Goal: Information Seeking & Learning: Check status

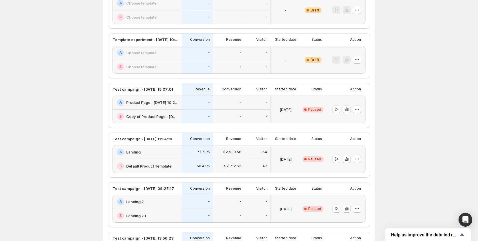
scroll to position [562, 0]
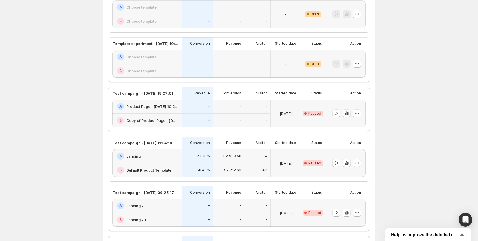
click at [243, 159] on div "$2,939.58" at bounding box center [229, 156] width 32 height 14
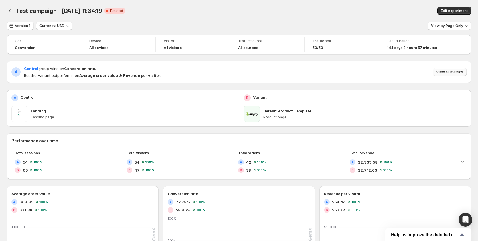
click at [440, 72] on span "View all metrics" at bounding box center [450, 72] width 27 height 5
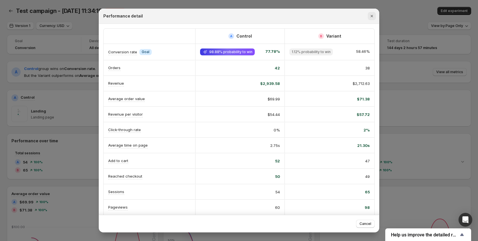
click at [373, 14] on icon "Close" at bounding box center [372, 16] width 6 height 6
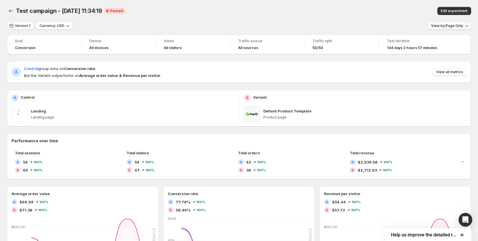
click at [468, 28] on icon "button" at bounding box center [467, 26] width 6 height 6
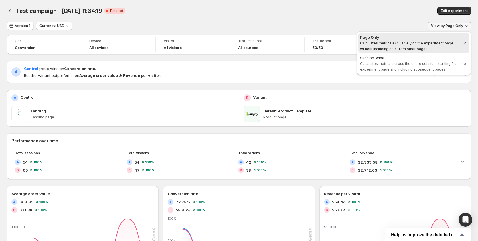
click at [466, 27] on button "View by: Page Only" at bounding box center [450, 26] width 44 height 8
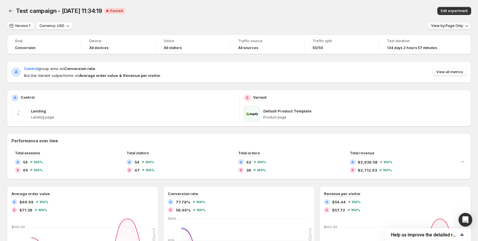
click at [466, 27] on button "View by: Page Only" at bounding box center [450, 26] width 44 height 8
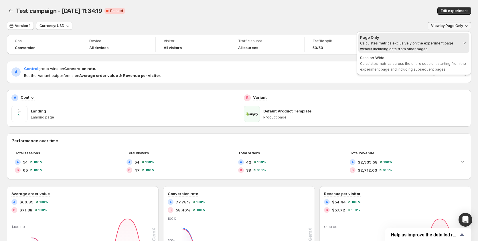
click at [418, 7] on div "Edit experiment" at bounding box center [377, 11] width 189 height 8
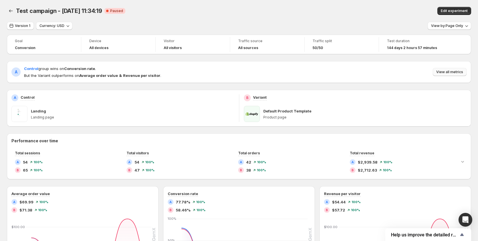
click at [454, 72] on span "View all metrics" at bounding box center [450, 72] width 27 height 5
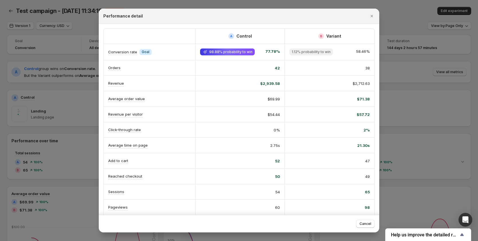
click at [426, 78] on div at bounding box center [239, 120] width 478 height 241
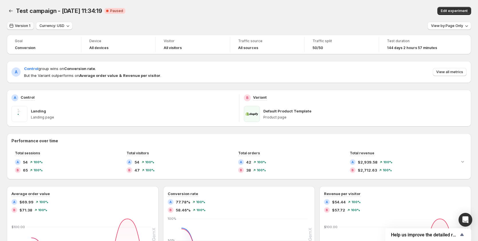
click at [15, 23] on button "Version 1" at bounding box center [20, 26] width 27 height 8
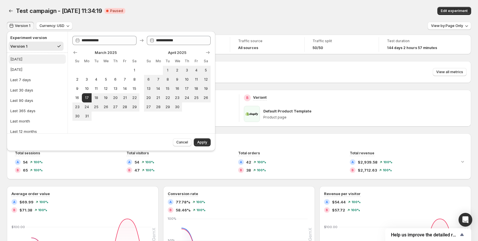
click at [40, 57] on button "[DATE]" at bounding box center [37, 58] width 57 height 9
type input "**********"
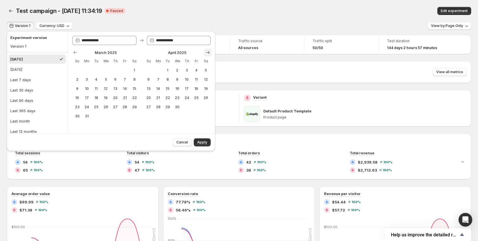
click at [209, 50] on icon "Show next month, May 2025" at bounding box center [208, 53] width 6 height 6
click at [209, 50] on icon "Show next month, June 2025" at bounding box center [208, 53] width 6 height 6
click at [252, 11] on div "Test campaign - [DATE] 11:34:19 Critical Complete Paused" at bounding box center [147, 11] width 262 height 8
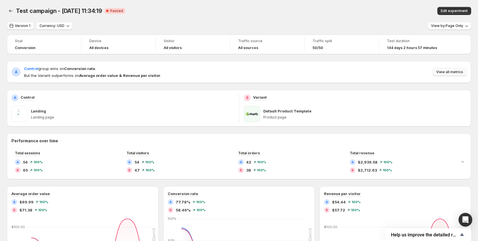
click at [459, 70] on span "View all metrics" at bounding box center [450, 72] width 27 height 5
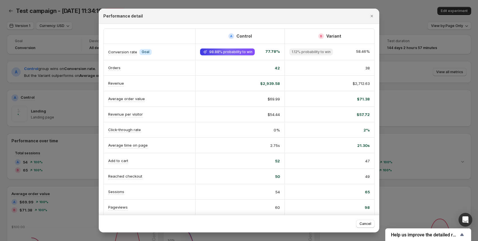
scroll to position [0, 3]
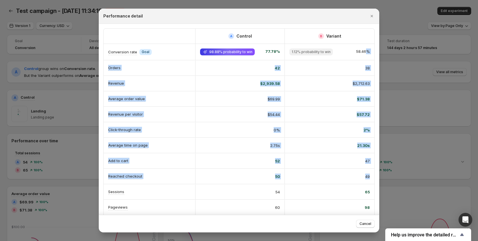
drag, startPoint x: 368, startPoint y: 50, endPoint x: 367, endPoint y: 177, distance: 126.9
click at [367, 177] on div "A Control B Variant Conversion rate Info Goal 98.88% probability to win 77.78% …" at bounding box center [239, 129] width 271 height 201
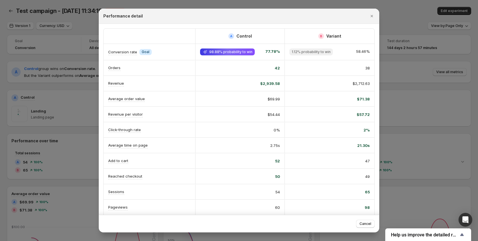
click at [341, 23] on div "Performance detail" at bounding box center [239, 16] width 281 height 15
click at [374, 17] on icon "Close" at bounding box center [372, 16] width 6 height 6
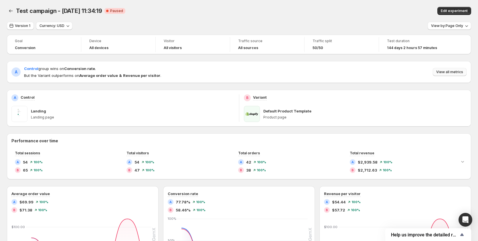
click at [449, 68] on button "View all metrics" at bounding box center [450, 72] width 34 height 8
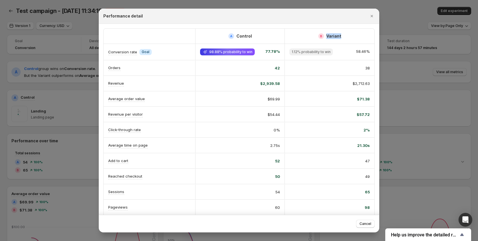
drag, startPoint x: 359, startPoint y: 28, endPoint x: 327, endPoint y: 23, distance: 33.1
click at [325, 27] on div "A Control B Variant Conversion rate Info Goal 98.88% probability to win 77.78% …" at bounding box center [239, 129] width 281 height 211
click at [350, 31] on div "B Variant" at bounding box center [330, 36] width 90 height 15
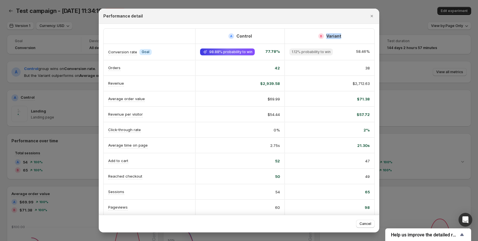
click at [372, 39] on div "A Control B Variant Conversion rate Info Goal 98.88% probability to win 77.78% …" at bounding box center [239, 129] width 272 height 202
drag, startPoint x: 372, startPoint y: 39, endPoint x: 327, endPoint y: 47, distance: 46.0
click at [327, 47] on div "A Control B Variant Conversion rate Info Goal 98.88% probability to win 77.78% …" at bounding box center [239, 129] width 272 height 202
click at [266, 19] on div "Performance detail" at bounding box center [239, 16] width 281 height 15
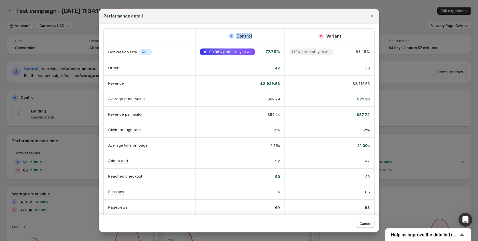
drag, startPoint x: 266, startPoint y: 23, endPoint x: 284, endPoint y: 30, distance: 18.8
click at [296, 25] on div "Performance detail A Control B Variant Conversion rate Info Goal 98.88% probabi…" at bounding box center [239, 120] width 281 height 223
drag, startPoint x: 284, startPoint y: 176, endPoint x: 361, endPoint y: 178, distance: 77.7
click at [365, 177] on div "49" at bounding box center [330, 176] width 90 height 15
click at [328, 14] on div "Performance detail" at bounding box center [233, 16] width 261 height 6
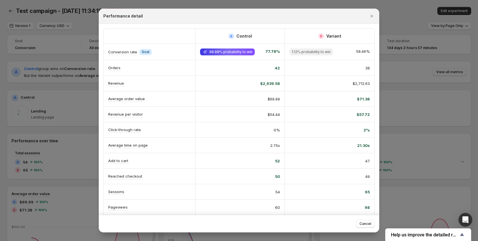
click at [328, 14] on div "Performance detail" at bounding box center [233, 16] width 261 height 6
click at [213, 33] on div "A Control" at bounding box center [240, 36] width 90 height 15
click at [372, 13] on icon "Close" at bounding box center [372, 16] width 6 height 6
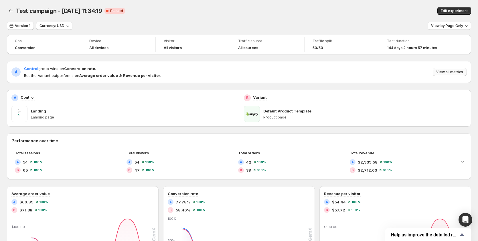
click at [441, 72] on span "View all metrics" at bounding box center [450, 72] width 27 height 5
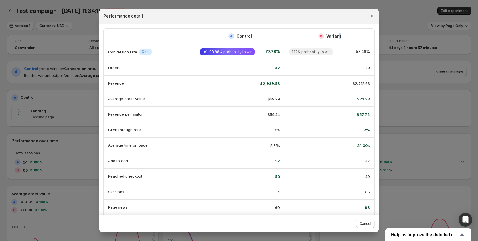
drag, startPoint x: 362, startPoint y: 25, endPoint x: 340, endPoint y: 25, distance: 22.3
click at [340, 25] on div "A Control B Variant Conversion rate Info Goal 98.88% probability to win 77.78% …" at bounding box center [239, 129] width 281 height 211
click at [367, 26] on div "A Control B Variant Conversion rate Info Goal 98.88% probability to win 77.78% …" at bounding box center [239, 129] width 281 height 211
click at [368, 26] on div "A Control B Variant Conversion rate Info Goal 98.88% probability to win 77.78% …" at bounding box center [239, 129] width 281 height 211
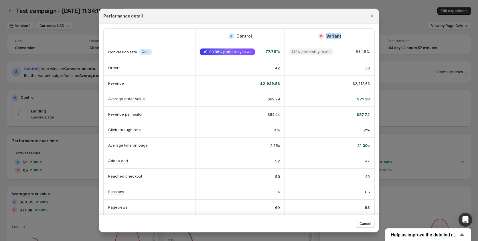
click at [368, 26] on div "A Control B Variant Conversion rate Info Goal 98.88% probability to win 77.78% …" at bounding box center [239, 129] width 281 height 211
click at [372, 18] on icon "Close" at bounding box center [372, 16] width 6 height 6
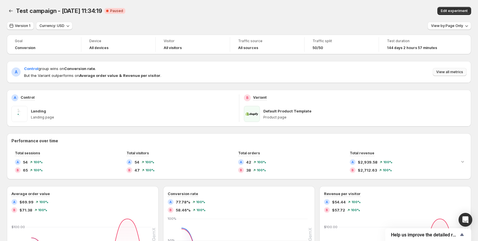
click at [449, 72] on span "View all metrics" at bounding box center [450, 72] width 27 height 5
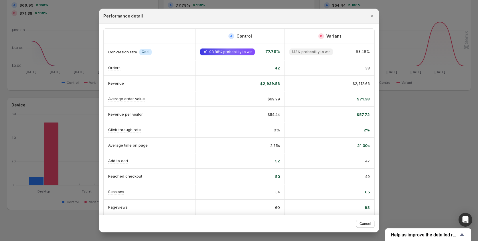
scroll to position [168, 0]
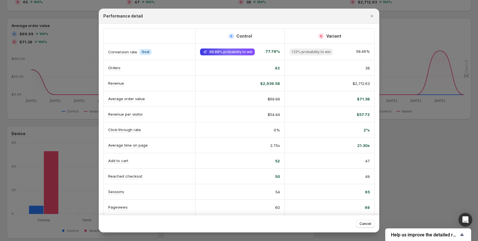
drag, startPoint x: 238, startPoint y: 174, endPoint x: 205, endPoint y: 174, distance: 32.7
click at [205, 174] on div "50" at bounding box center [240, 176] width 80 height 6
click at [414, 164] on div at bounding box center [239, 120] width 478 height 241
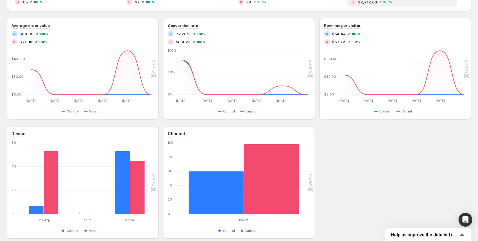
scroll to position [0, 0]
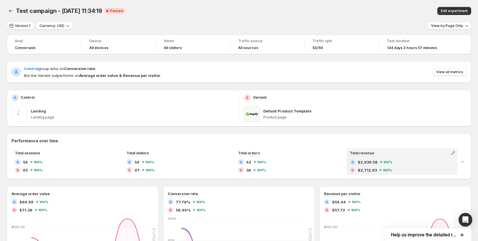
click at [414, 164] on div "A $2,939.58 100 %" at bounding box center [402, 162] width 104 height 6
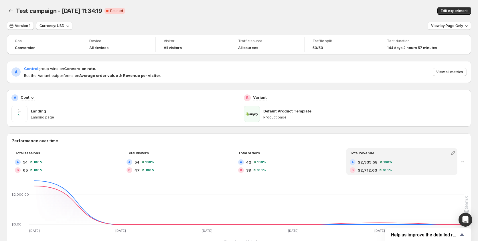
click at [454, 78] on div "A Control group wins on Conversion rate . But the Variant outperforms on Averag…" at bounding box center [239, 72] width 465 height 22
click at [454, 72] on span "View all metrics" at bounding box center [450, 72] width 27 height 5
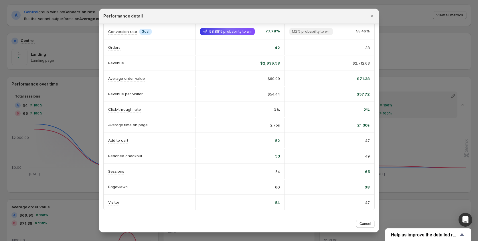
scroll to position [57, 0]
drag, startPoint x: 240, startPoint y: 198, endPoint x: 238, endPoint y: 195, distance: 3.5
click at [238, 195] on div "54" at bounding box center [240, 202] width 90 height 15
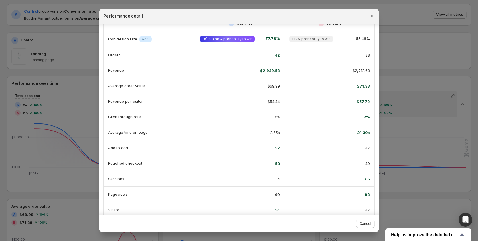
scroll to position [0, 0]
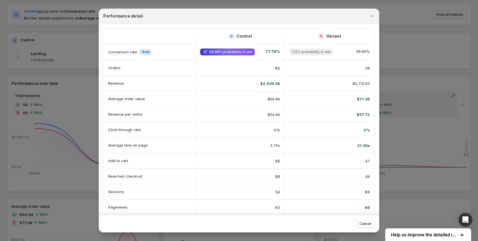
click at [192, 34] on div ":r61:" at bounding box center [150, 36] width 92 height 9
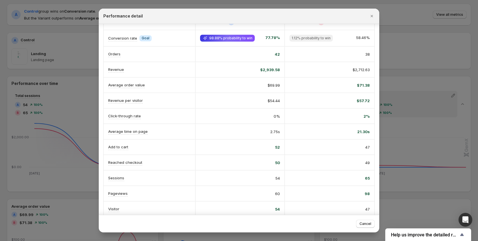
scroll to position [20, 0]
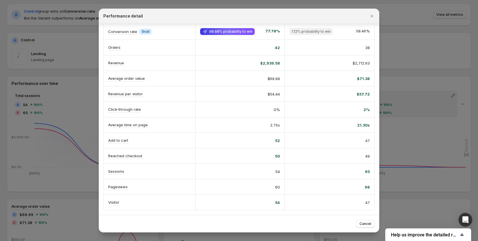
drag, startPoint x: 247, startPoint y: 132, endPoint x: 190, endPoint y: 130, distance: 56.7
click at [190, 130] on div "Average time on page 2.75s 21.30s" at bounding box center [239, 124] width 271 height 15
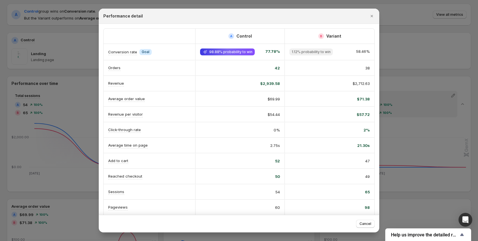
drag, startPoint x: 197, startPoint y: 158, endPoint x: 155, endPoint y: 159, distance: 42.4
click at [155, 159] on div "Add to cart 52 47" at bounding box center [239, 160] width 271 height 15
drag, startPoint x: 287, startPoint y: 162, endPoint x: 147, endPoint y: 161, distance: 140.1
click at [147, 161] on div "Add to cart 52 47" at bounding box center [239, 160] width 271 height 15
drag, startPoint x: 251, startPoint y: 152, endPoint x: 152, endPoint y: 148, distance: 98.3
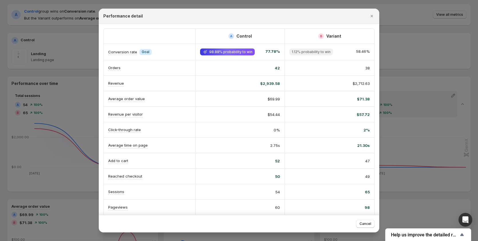
click at [150, 151] on div "Average time on page 2.75s 21.30s" at bounding box center [239, 144] width 271 height 15
drag, startPoint x: 272, startPoint y: 159, endPoint x: 162, endPoint y: 153, distance: 110.1
click at [162, 156] on div "Add to cart 52 47" at bounding box center [239, 160] width 271 height 15
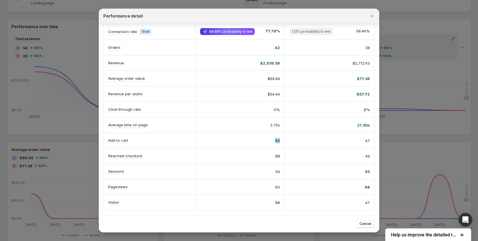
scroll to position [115, 0]
drag, startPoint x: 270, startPoint y: 137, endPoint x: 274, endPoint y: 133, distance: 5.9
click at [271, 137] on div "52" at bounding box center [240, 140] width 80 height 6
drag, startPoint x: 268, startPoint y: 123, endPoint x: 359, endPoint y: 119, distance: 91.5
click at [359, 120] on div "Average time on page 2.75s 21.30s" at bounding box center [239, 124] width 271 height 15
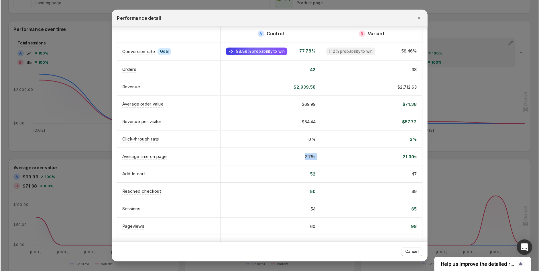
scroll to position [0, 0]
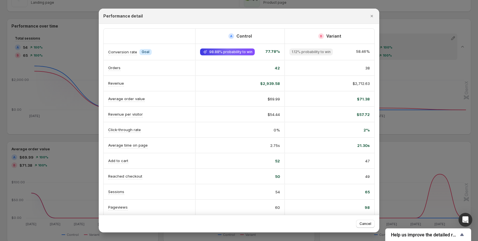
click at [362, 50] on span "58.46%" at bounding box center [363, 51] width 14 height 7
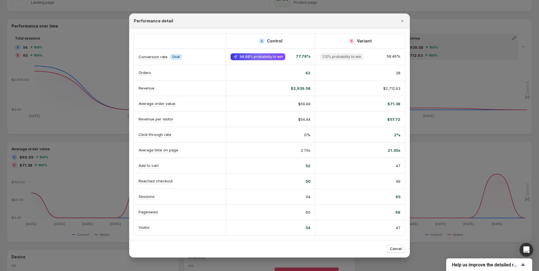
drag, startPoint x: 448, startPoint y: 1, endPoint x: 387, endPoint y: 52, distance: 79.5
click at [387, 53] on span "58.46%" at bounding box center [394, 56] width 14 height 7
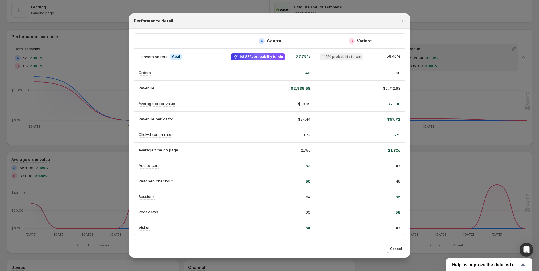
scroll to position [82, 0]
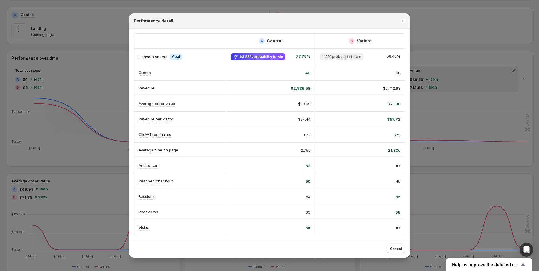
click at [398, 55] on span "58.46%" at bounding box center [394, 56] width 14 height 7
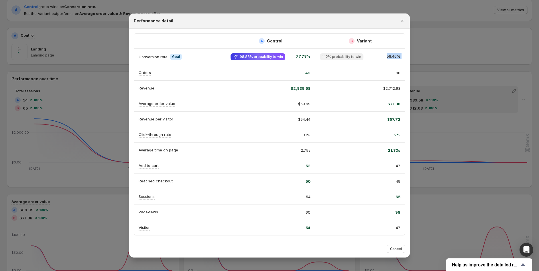
scroll to position [51, 0]
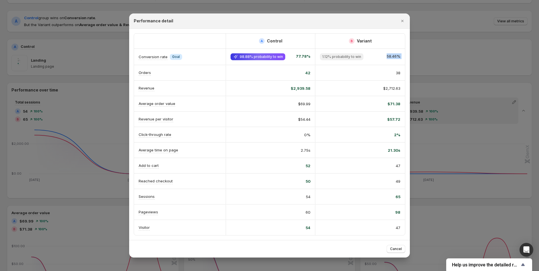
drag, startPoint x: 391, startPoint y: 48, endPoint x: 420, endPoint y: 41, distance: 30.2
click at [391, 49] on div "1.12% probability to win 58.46%" at bounding box center [360, 57] width 90 height 16
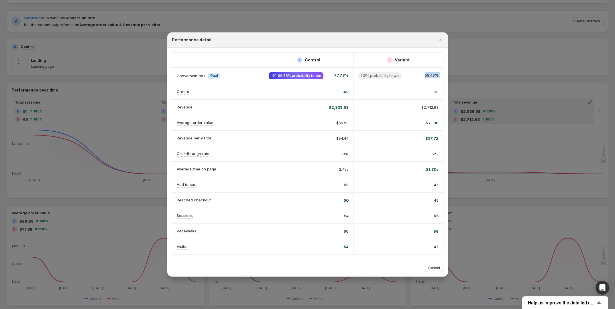
drag, startPoint x: 491, startPoint y: 0, endPoint x: 423, endPoint y: 73, distance: 99.3
click at [423, 73] on div "1.12% probability to win 58.46%" at bounding box center [398, 75] width 80 height 7
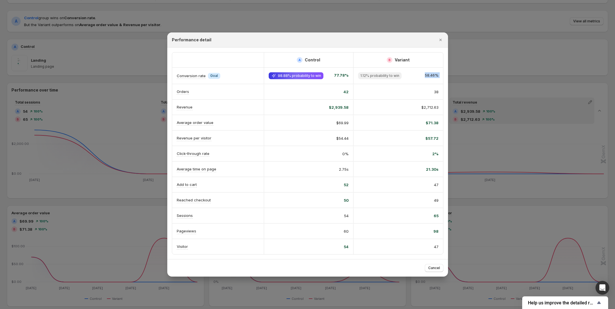
click at [433, 76] on span "58.46%" at bounding box center [432, 75] width 14 height 7
click at [433, 77] on div "1.12% probability to win 58.46%" at bounding box center [398, 76] width 90 height 16
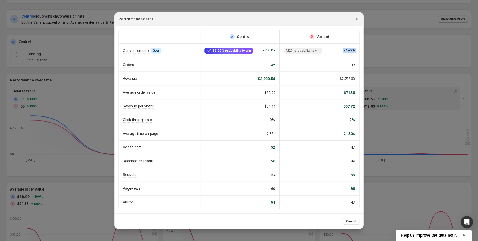
scroll to position [51, 0]
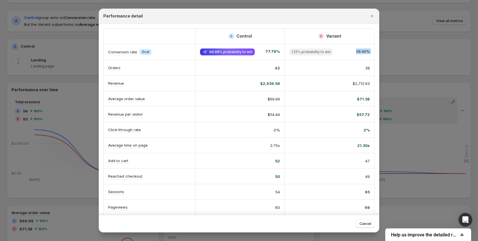
drag, startPoint x: 618, startPoint y: 0, endPoint x: 356, endPoint y: 56, distance: 268.2
click at [356, 56] on div "1.12% probability to win 58.46%" at bounding box center [330, 52] width 90 height 16
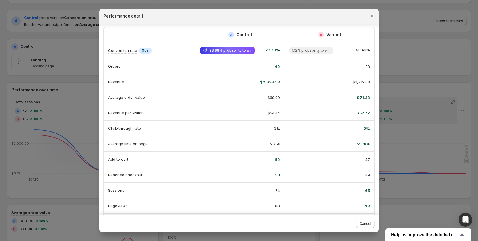
scroll to position [0, 0]
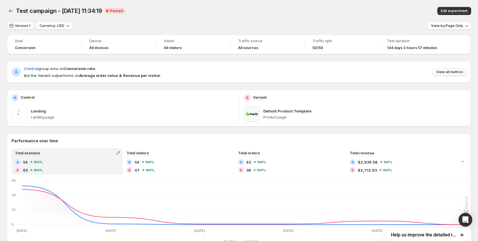
click at [453, 73] on span "View all metrics" at bounding box center [450, 72] width 27 height 5
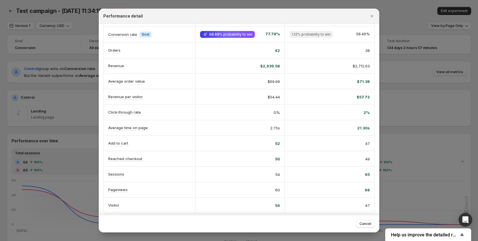
scroll to position [20, 0]
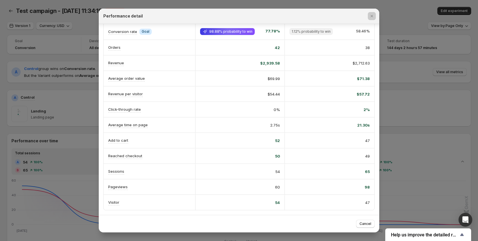
click at [420, 112] on div at bounding box center [239, 120] width 478 height 241
